Goal: Task Accomplishment & Management: Use online tool/utility

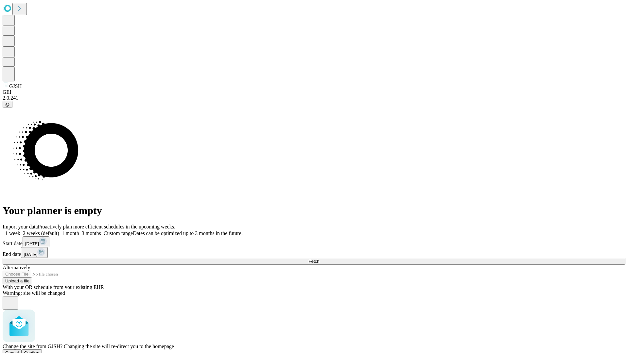
click at [40, 351] on span "Confirm" at bounding box center [31, 353] width 15 height 5
click at [59, 231] on label "2 weeks (default)" at bounding box center [39, 234] width 39 height 6
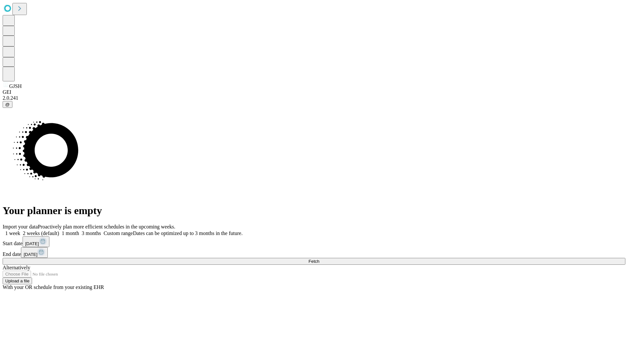
click at [319, 259] on span "Fetch" at bounding box center [313, 261] width 11 height 5
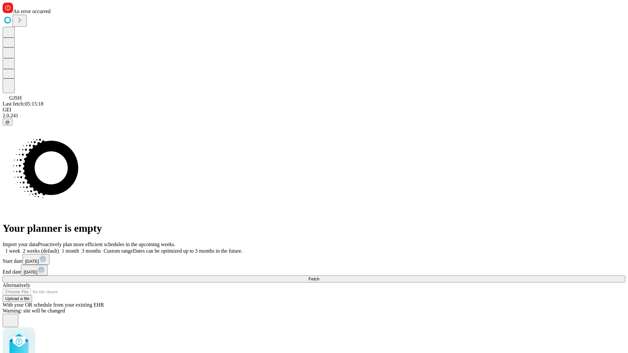
click at [59, 248] on label "2 weeks (default)" at bounding box center [39, 251] width 39 height 6
click at [319, 277] on span "Fetch" at bounding box center [313, 279] width 11 height 5
click at [59, 248] on label "2 weeks (default)" at bounding box center [39, 251] width 39 height 6
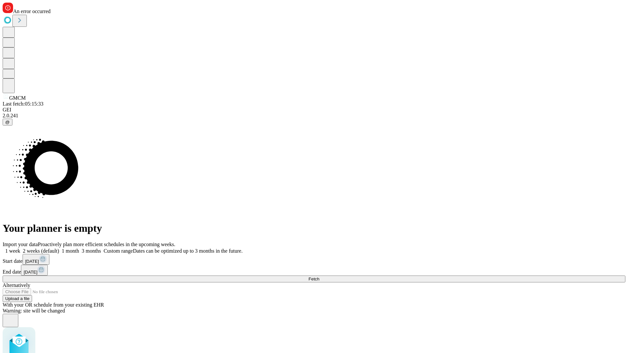
click at [319, 277] on span "Fetch" at bounding box center [313, 279] width 11 height 5
click at [59, 248] on label "2 weeks (default)" at bounding box center [39, 251] width 39 height 6
click at [319, 277] on span "Fetch" at bounding box center [313, 279] width 11 height 5
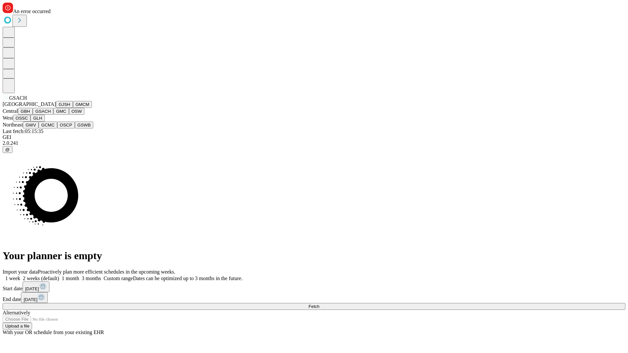
click at [53, 115] on button "GMC" at bounding box center [60, 111] width 15 height 7
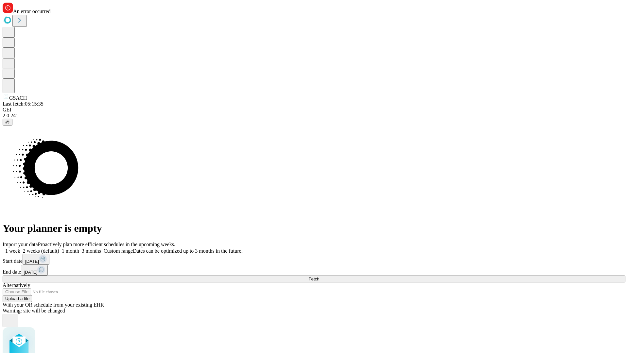
click at [59, 248] on label "2 weeks (default)" at bounding box center [39, 251] width 39 height 6
click at [319, 277] on span "Fetch" at bounding box center [313, 279] width 11 height 5
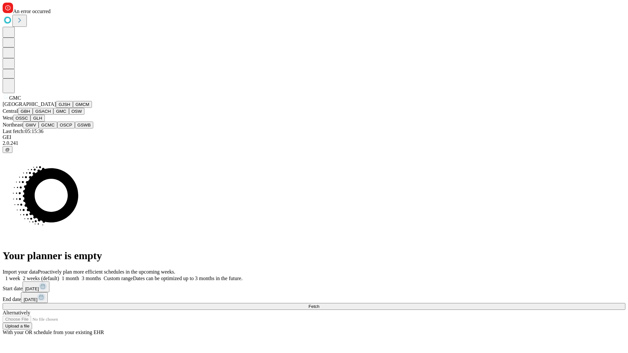
click at [69, 115] on button "OSW" at bounding box center [77, 111] width 16 height 7
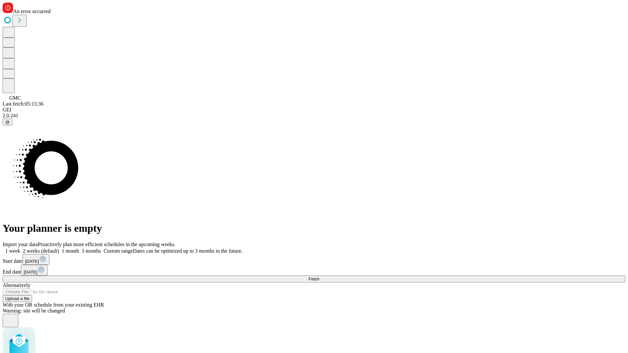
click at [59, 248] on label "2 weeks (default)" at bounding box center [39, 251] width 39 height 6
click at [319, 277] on span "Fetch" at bounding box center [313, 279] width 11 height 5
click at [59, 248] on label "2 weeks (default)" at bounding box center [39, 251] width 39 height 6
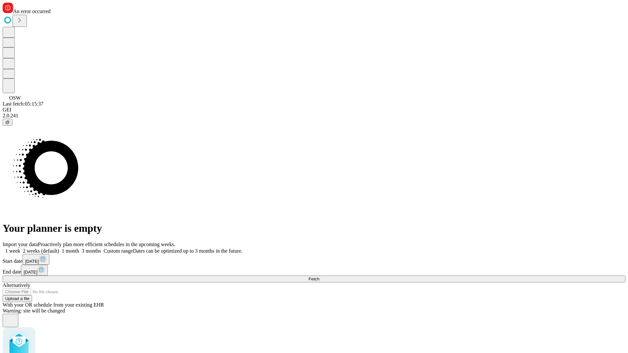
click at [319, 277] on span "Fetch" at bounding box center [313, 279] width 11 height 5
click at [59, 248] on label "2 weeks (default)" at bounding box center [39, 251] width 39 height 6
click at [319, 277] on span "Fetch" at bounding box center [313, 279] width 11 height 5
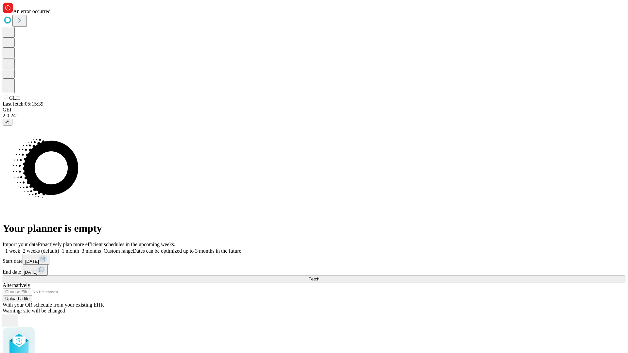
click at [59, 248] on label "2 weeks (default)" at bounding box center [39, 251] width 39 height 6
click at [319, 277] on span "Fetch" at bounding box center [313, 279] width 11 height 5
click at [59, 248] on label "2 weeks (default)" at bounding box center [39, 251] width 39 height 6
click at [319, 277] on span "Fetch" at bounding box center [313, 279] width 11 height 5
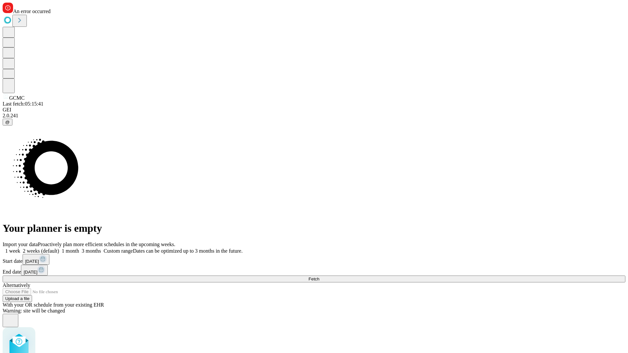
click at [59, 248] on label "2 weeks (default)" at bounding box center [39, 251] width 39 height 6
click at [319, 277] on span "Fetch" at bounding box center [313, 279] width 11 height 5
click at [59, 248] on label "2 weeks (default)" at bounding box center [39, 251] width 39 height 6
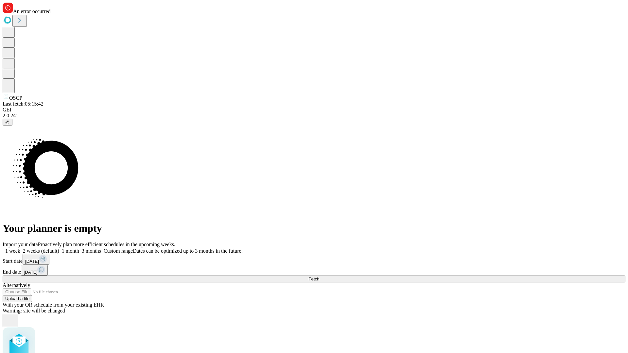
click at [319, 277] on span "Fetch" at bounding box center [313, 279] width 11 height 5
